Goal: Task Accomplishment & Management: Use online tool/utility

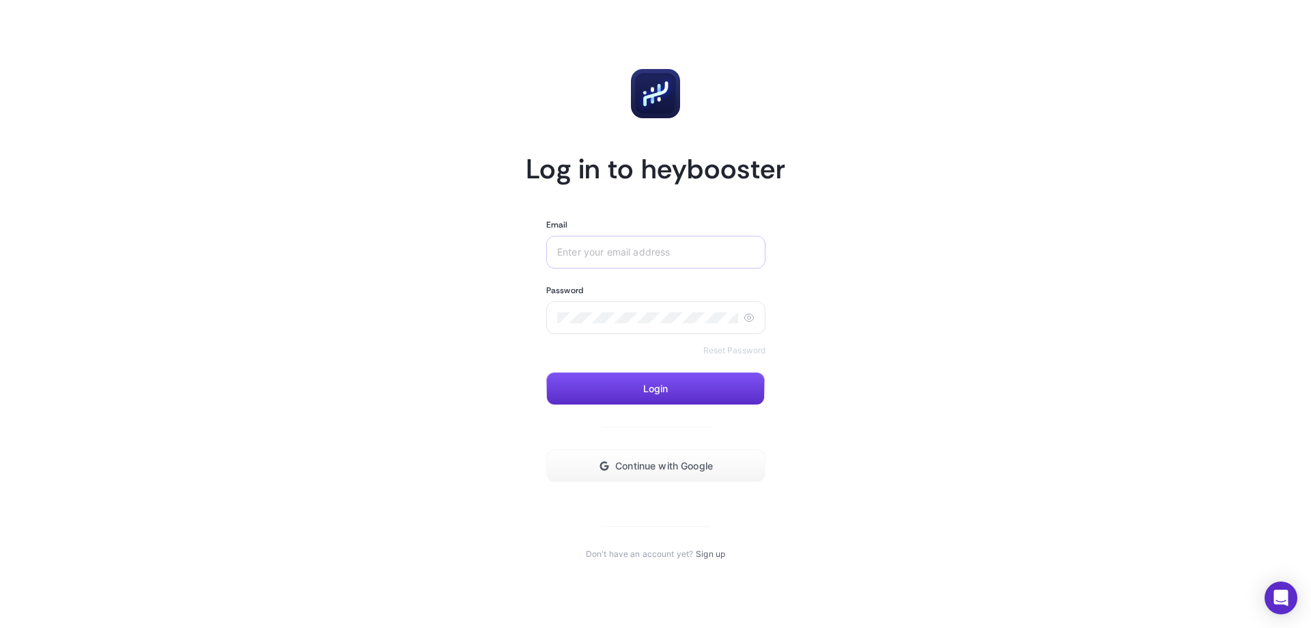
drag, startPoint x: 0, startPoint y: 0, endPoint x: 637, endPoint y: 248, distance: 683.7
click at [637, 248] on input "Email" at bounding box center [655, 252] width 197 height 11
type input "[EMAIL_ADDRESS][DOMAIN_NAME]"
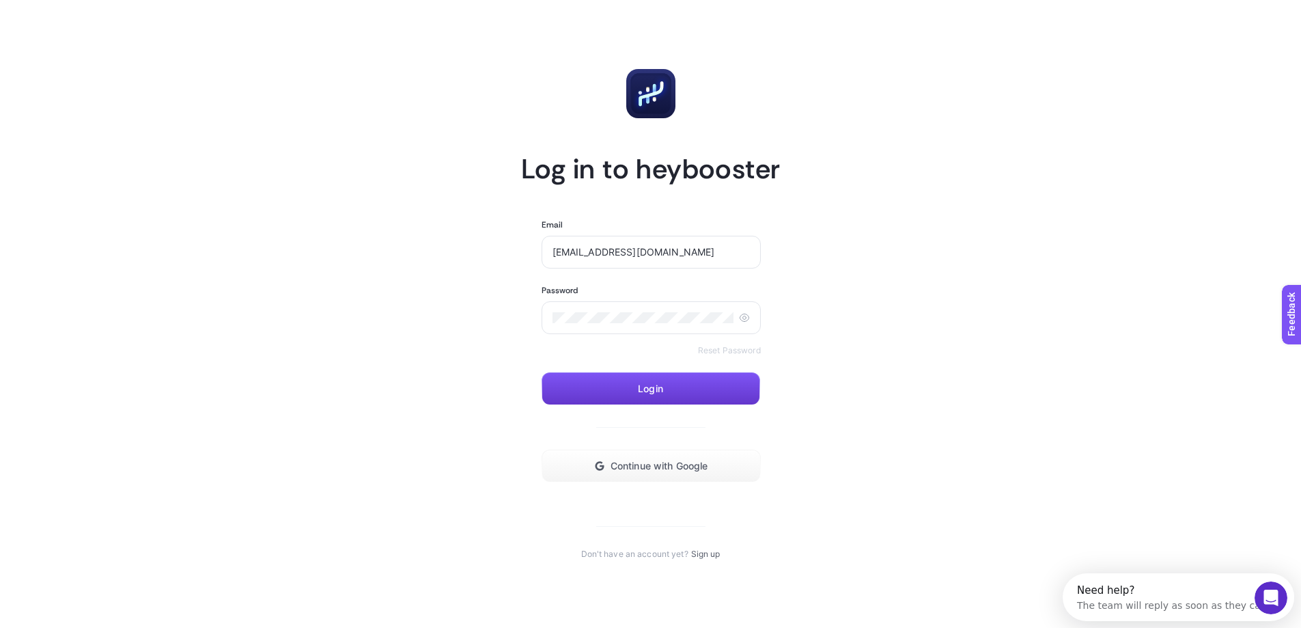
click at [656, 395] on button "Login" at bounding box center [651, 388] width 219 height 33
click at [658, 455] on button "Continue with Google" at bounding box center [651, 465] width 219 height 33
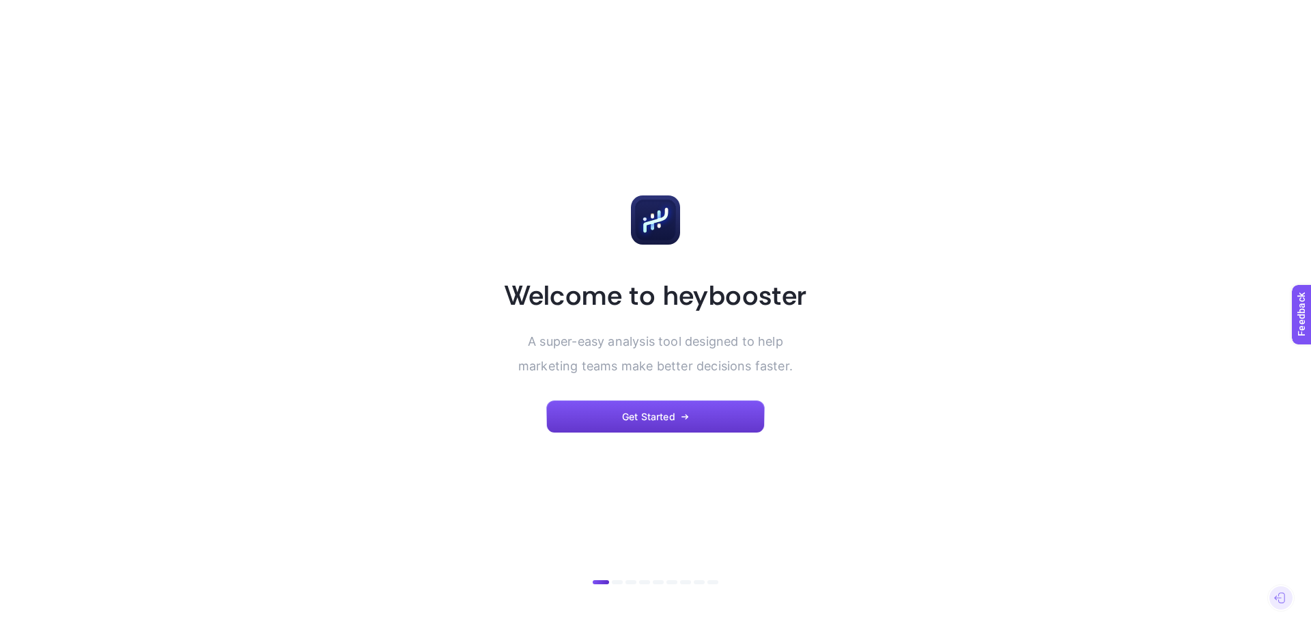
click at [672, 414] on span "Get Started" at bounding box center [648, 416] width 53 height 11
